Goal: Task Accomplishment & Management: Manage account settings

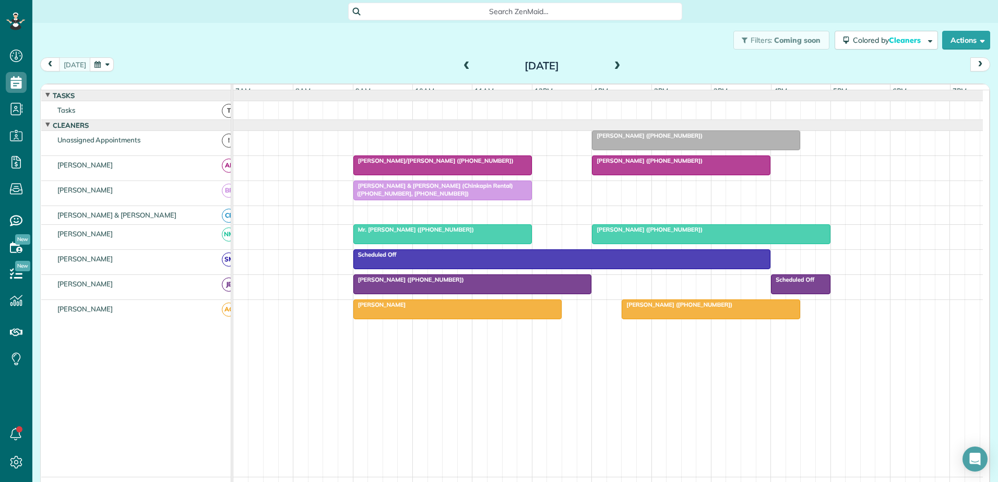
scroll to position [5, 5]
click at [437, 309] on div "[PERSON_NAME]" at bounding box center [458, 304] width 202 height 7
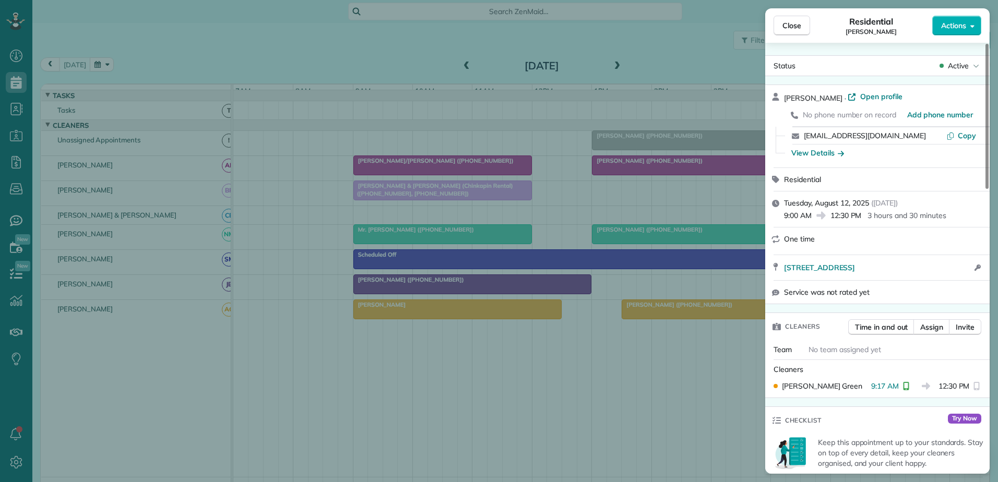
click at [437, 314] on div "Close Residential [PERSON_NAME] Actions Status Active [PERSON_NAME] · Open prof…" at bounding box center [499, 241] width 998 height 482
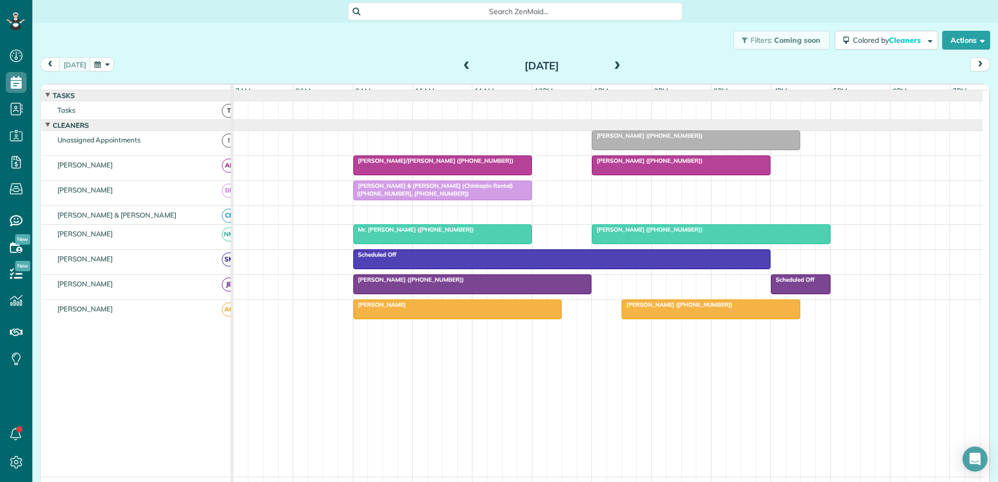
click at [683, 309] on span "[PERSON_NAME] ([PHONE_NUMBER])" at bounding box center [677, 304] width 112 height 7
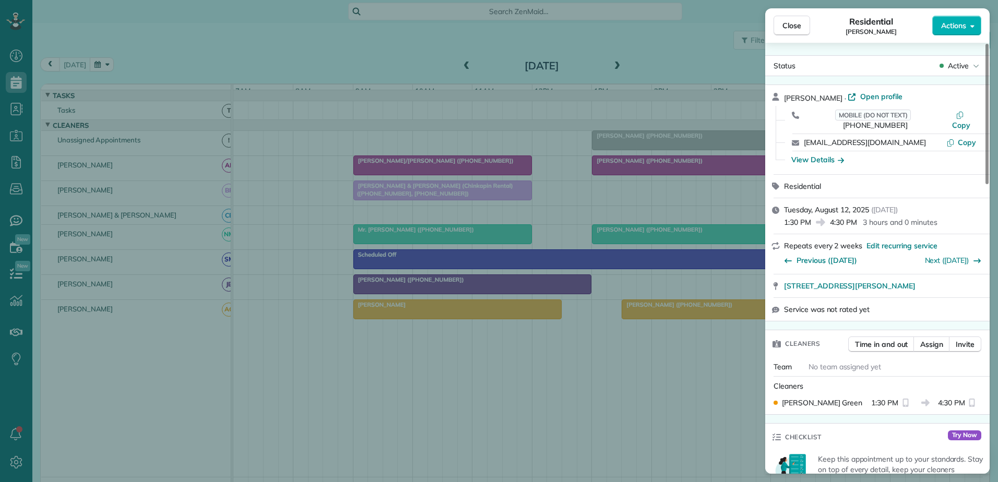
click at [683, 312] on div "Close Residential [PERSON_NAME] Actions Status Active [PERSON_NAME] · Open prof…" at bounding box center [499, 241] width 998 height 482
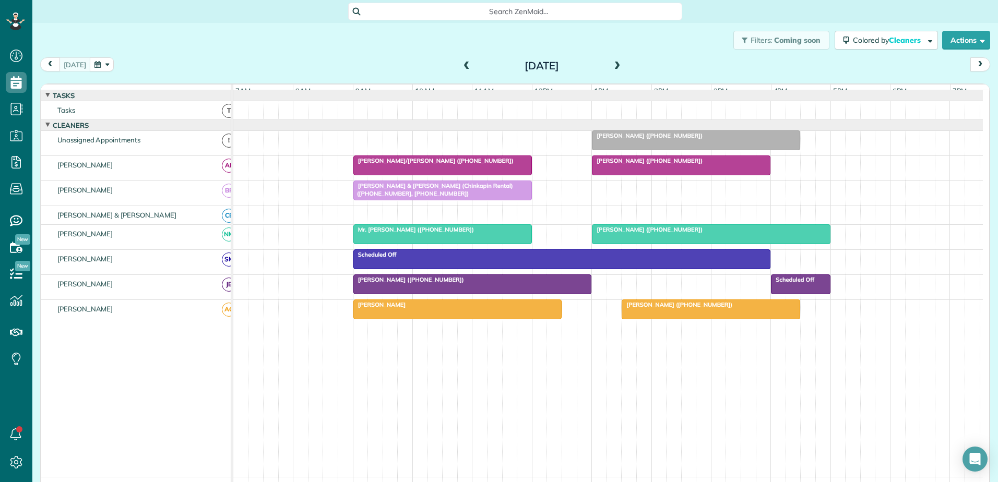
click at [430, 164] on span "[PERSON_NAME]/[PERSON_NAME] ([PHONE_NUMBER])" at bounding box center [433, 160] width 161 height 7
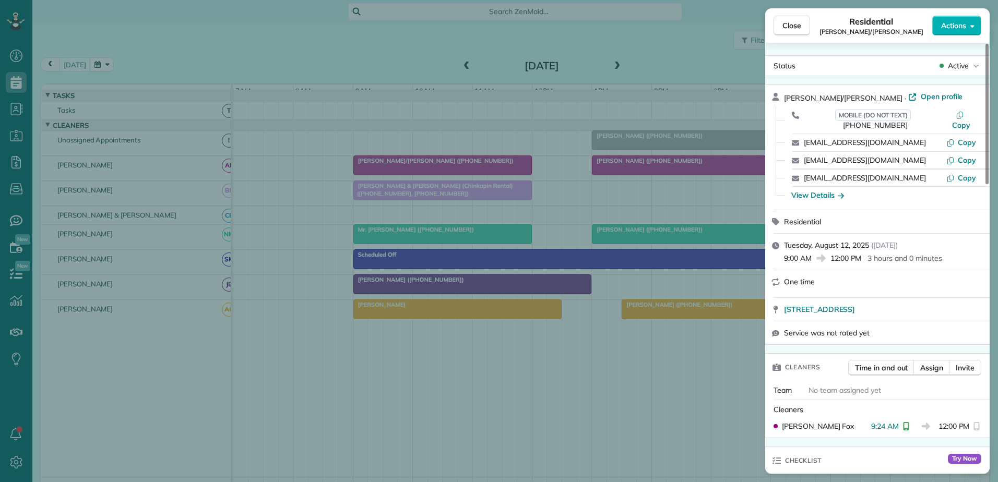
click at [430, 166] on div "Close Residential [PERSON_NAME]/[PERSON_NAME] Actions Status Active [PERSON_NAM…" at bounding box center [499, 241] width 998 height 482
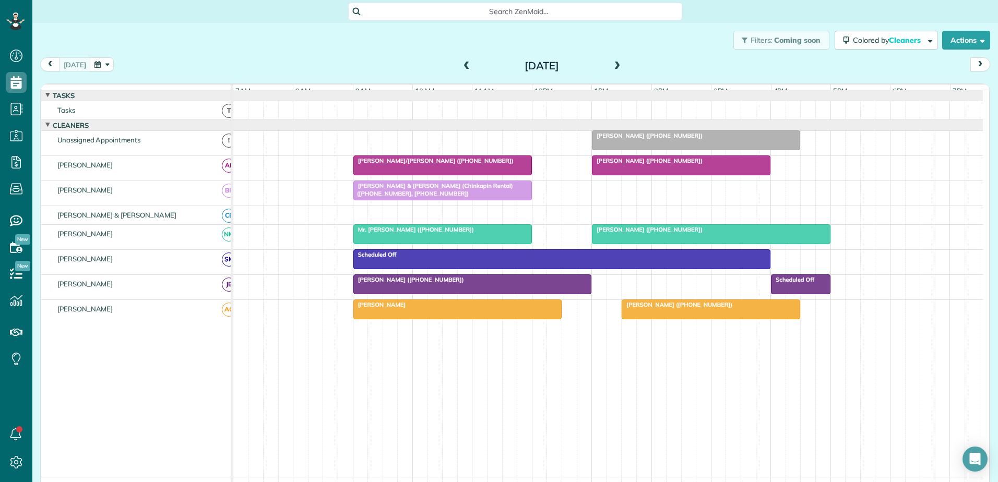
click at [438, 292] on div at bounding box center [473, 284] width 238 height 19
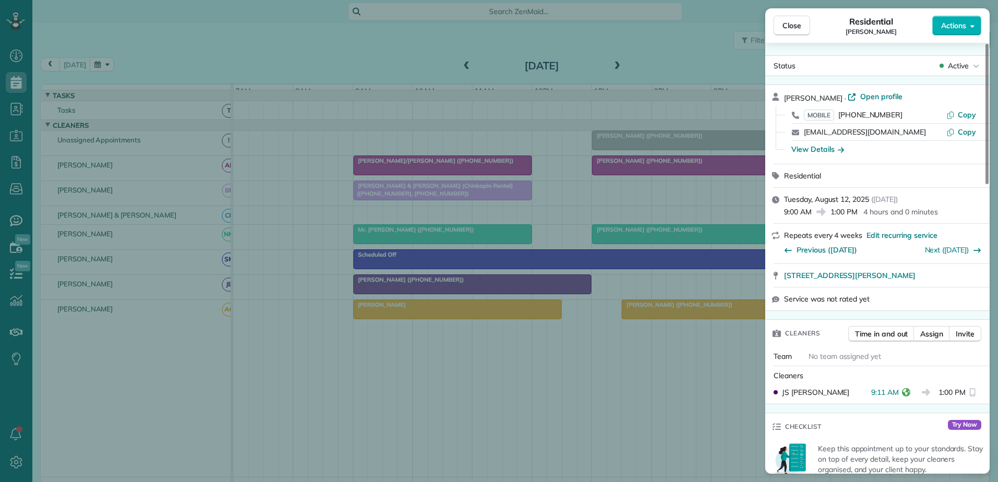
click at [471, 292] on div "Close Residential [PERSON_NAME] Actions Status Active [PERSON_NAME] · Open prof…" at bounding box center [499, 241] width 998 height 482
